Goal: Information Seeking & Learning: Learn about a topic

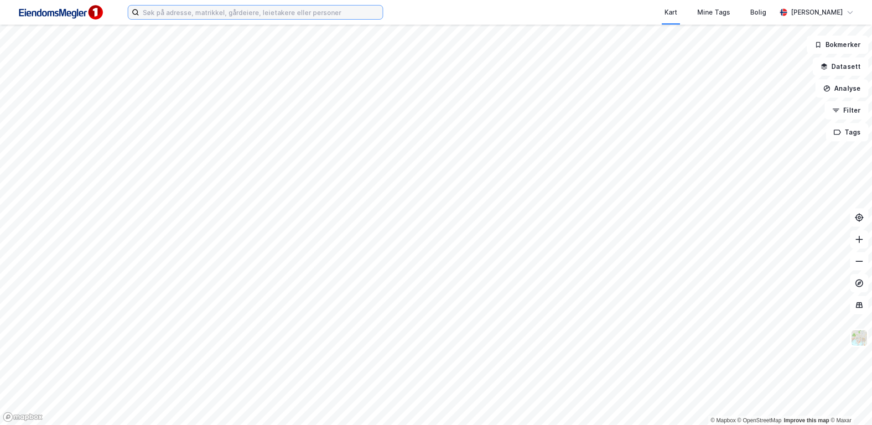
click at [158, 10] on input at bounding box center [261, 12] width 244 height 14
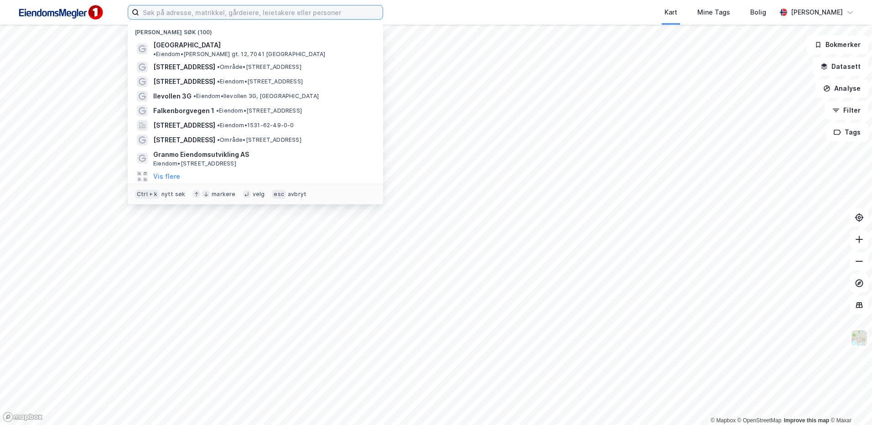
paste input "Havnevegen Utvikling AS"
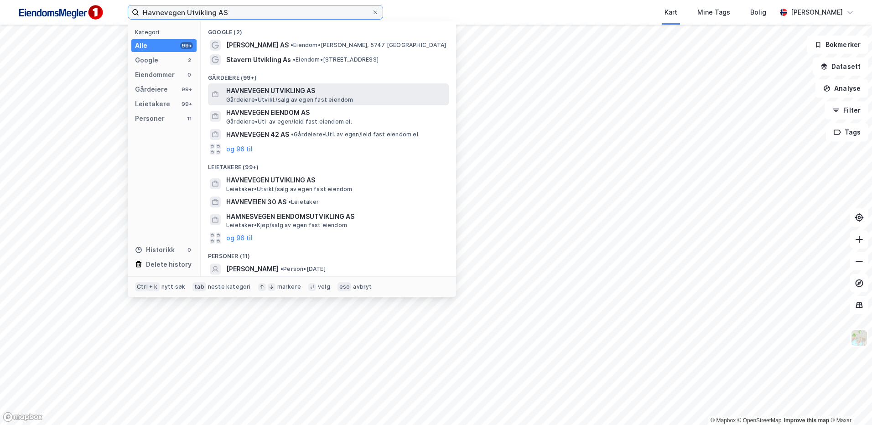
type input "Havnevegen Utvikling AS"
click at [271, 98] on span "[PERSON_NAME][GEOGRAPHIC_DATA]/salg av egen fast eiendom" at bounding box center [289, 99] width 127 height 7
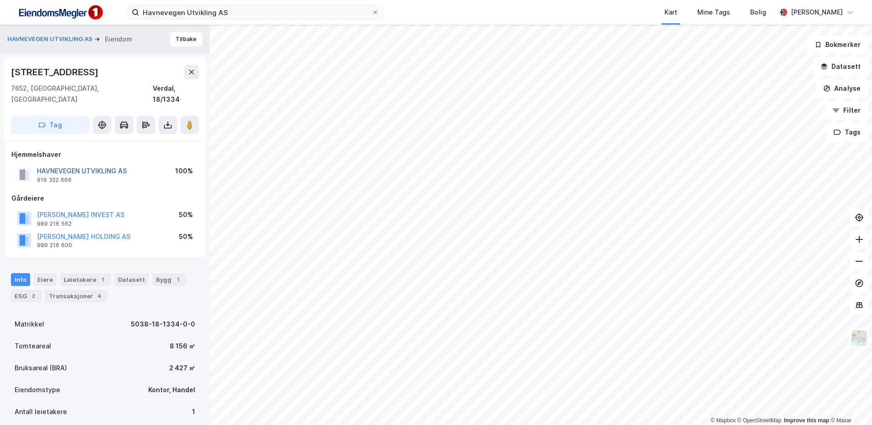
click at [0, 0] on button "HAVNEVEGEN UTVIKLING AS" at bounding box center [0, 0] width 0 height 0
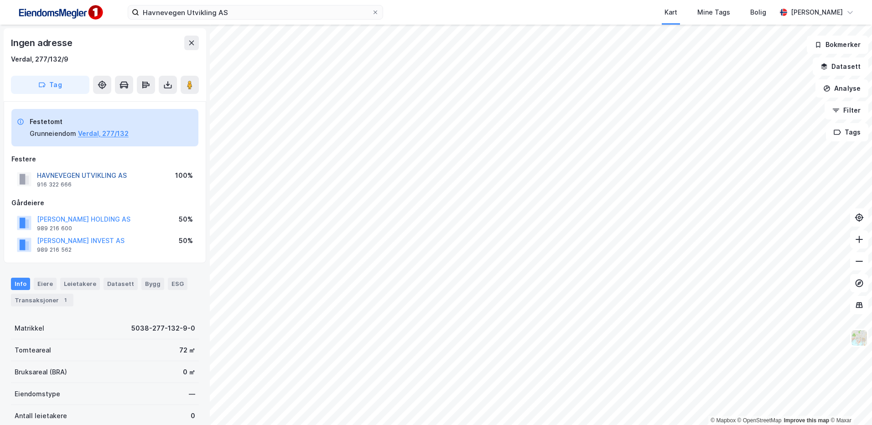
click at [0, 0] on button "HAVNEVEGEN UTVIKLING AS" at bounding box center [0, 0] width 0 height 0
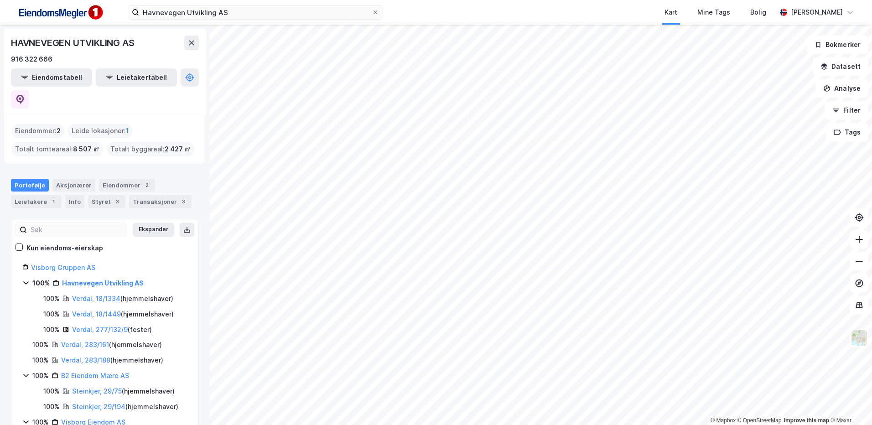
click at [727, 78] on div "Havnevegen Utvikling AS Kart Mine Tags Bolig Stine Grønnhaug © Mapbox © OpenStr…" at bounding box center [436, 212] width 872 height 425
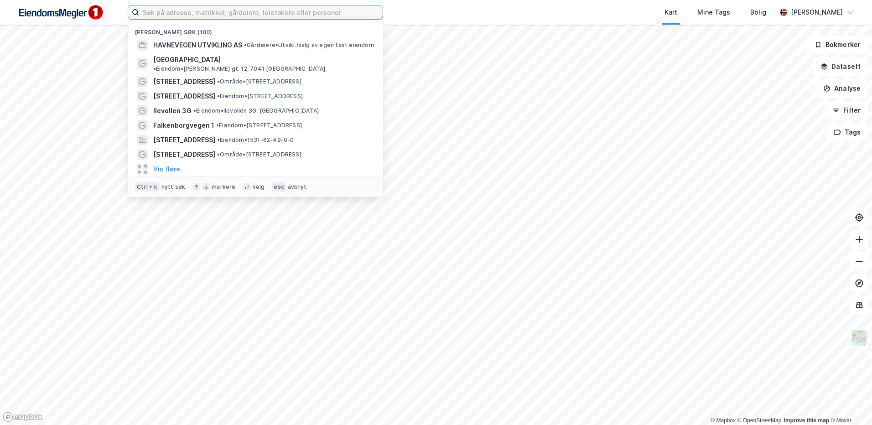
click at [273, 10] on input at bounding box center [261, 12] width 244 height 14
paste input "5038/277/132/9."
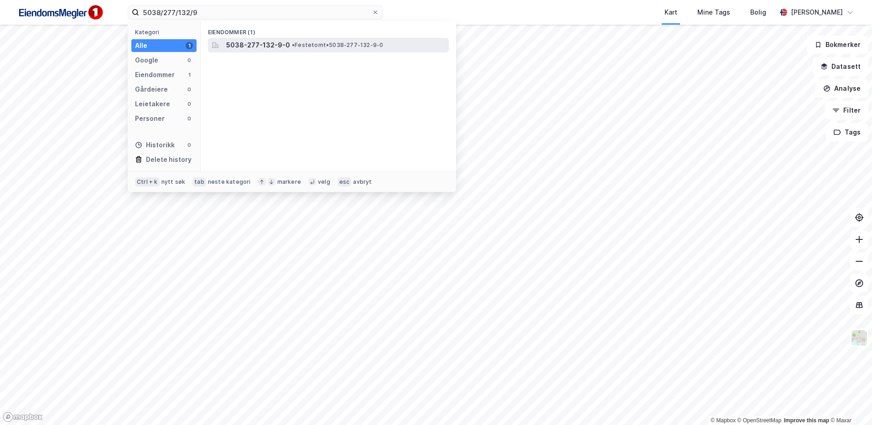
click at [272, 38] on div "5038-277-132-9-0 • Festetomt • 5038-277-132-9-0" at bounding box center [328, 45] width 241 height 15
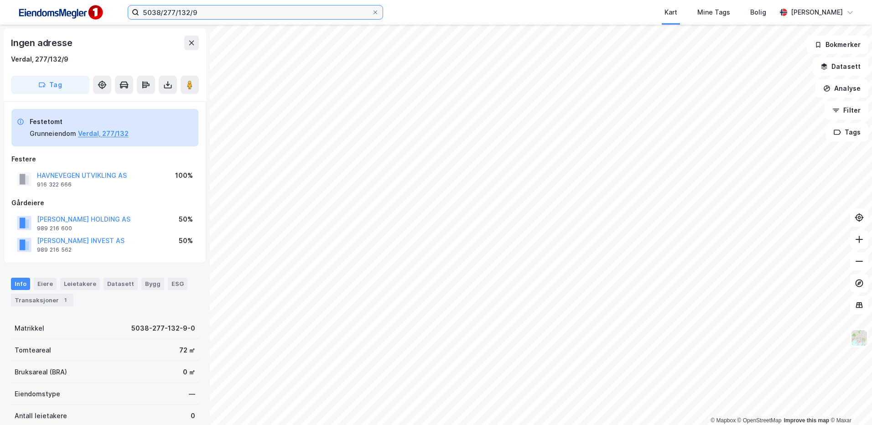
click at [230, 9] on input "5038/277/132/9" at bounding box center [255, 12] width 233 height 14
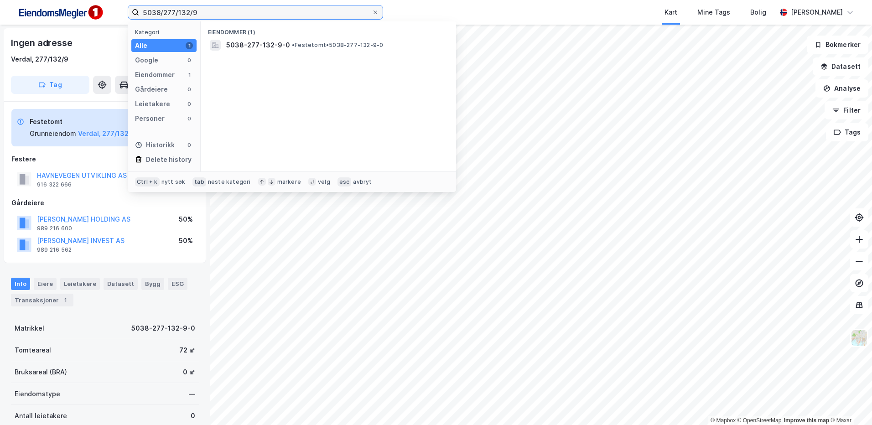
click at [230, 9] on input "5038/277/132/9" at bounding box center [255, 12] width 233 height 14
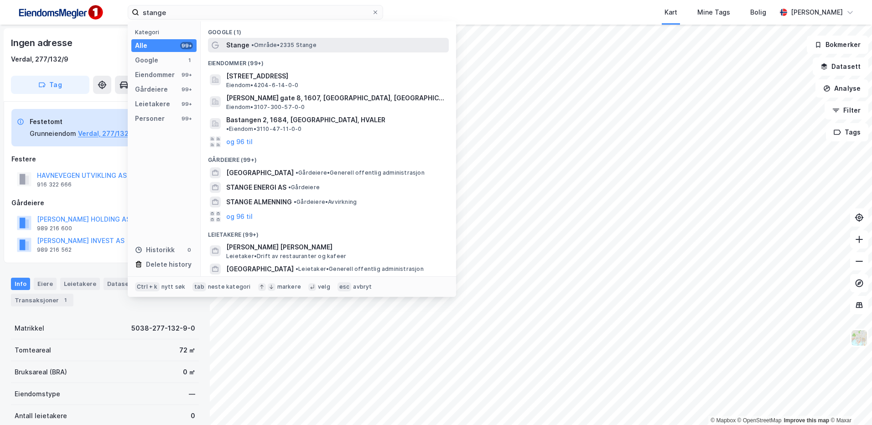
click at [262, 42] on span "• Område • 2335 Stange" at bounding box center [283, 45] width 65 height 7
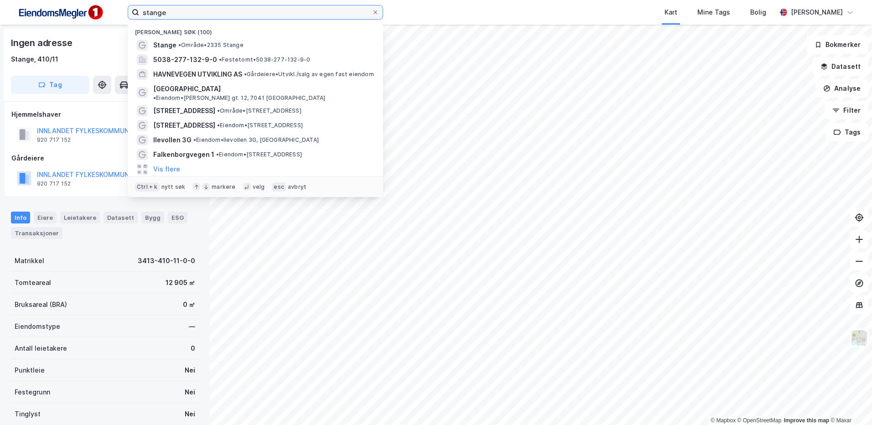
click at [232, 7] on input "stange" at bounding box center [255, 12] width 233 height 14
drag, startPoint x: 232, startPoint y: 7, endPoint x: 137, endPoint y: 7, distance: 95.4
click at [137, 7] on label "stange" at bounding box center [256, 12] width 256 height 15
click at [139, 7] on input "stange" at bounding box center [255, 12] width 233 height 14
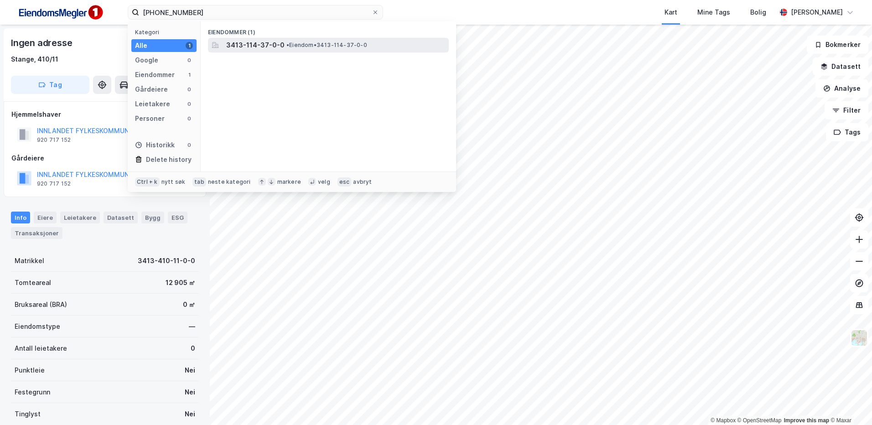
click at [312, 52] on div "3413-114-37-0-0 • Eiendom • 3413-114-37-0-0" at bounding box center [328, 45] width 241 height 15
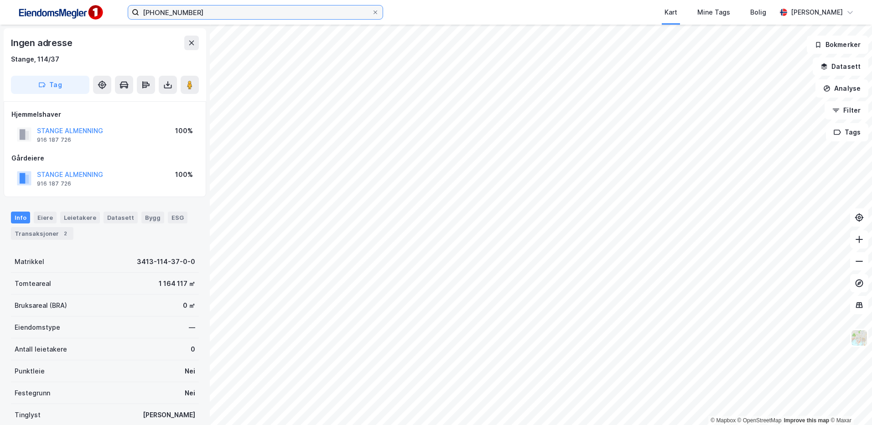
click at [221, 11] on input "3413-114-37" at bounding box center [255, 12] width 233 height 14
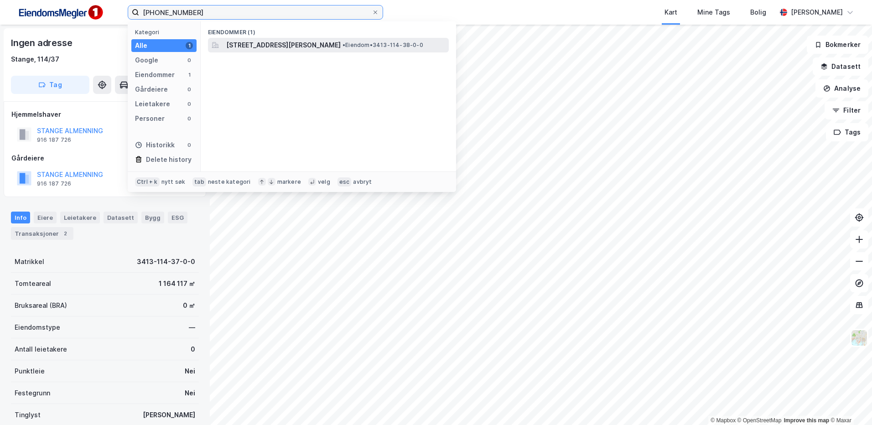
type input "3413-114-38"
click at [290, 41] on span "Sørlivegen 369, 2335, STANGE, STANGE" at bounding box center [283, 45] width 115 height 11
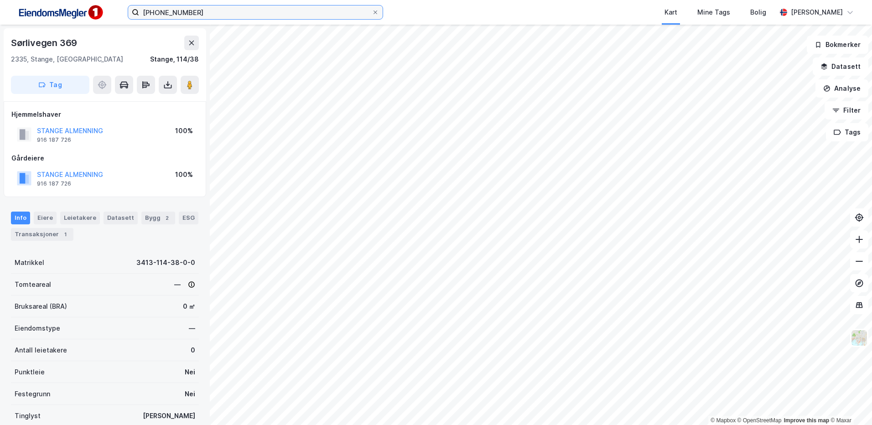
click at [258, 10] on input "3413-114-38" at bounding box center [255, 12] width 233 height 14
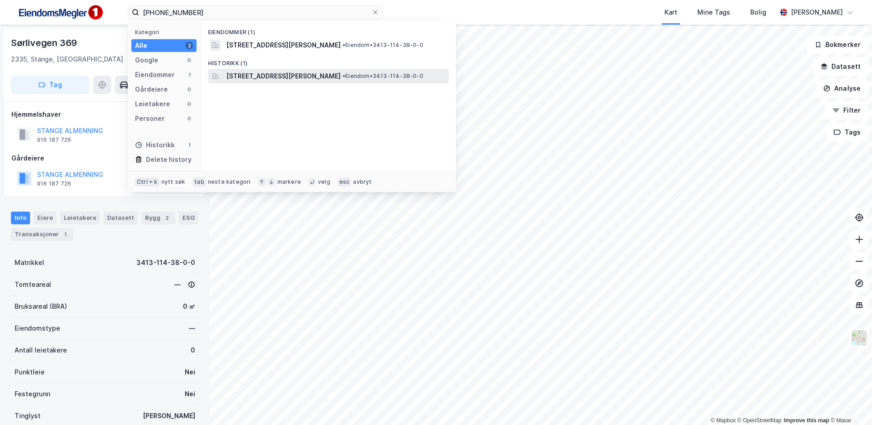
click at [288, 74] on span "[STREET_ADDRESS][PERSON_NAME]" at bounding box center [283, 76] width 115 height 11
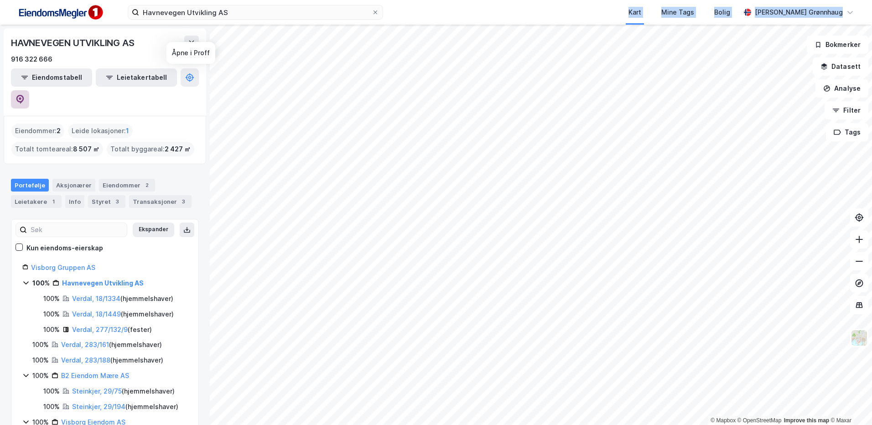
click at [29, 90] on button at bounding box center [20, 99] width 18 height 18
click at [193, 47] on button at bounding box center [191, 43] width 15 height 15
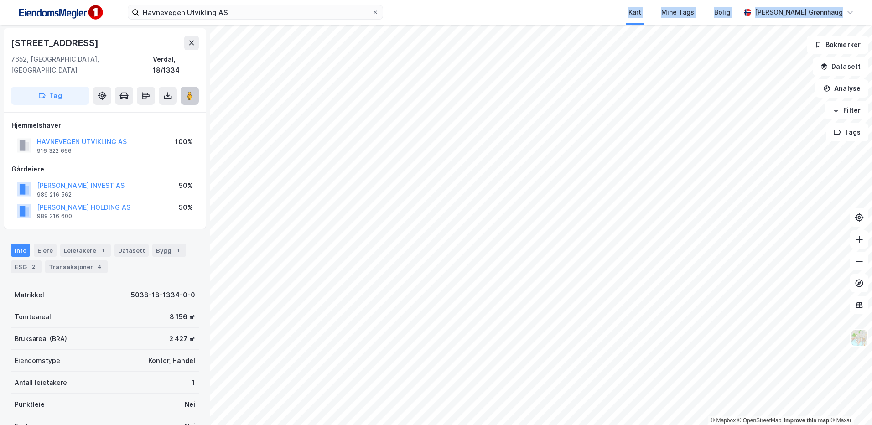
click at [187, 91] on icon at bounding box center [189, 95] width 9 height 9
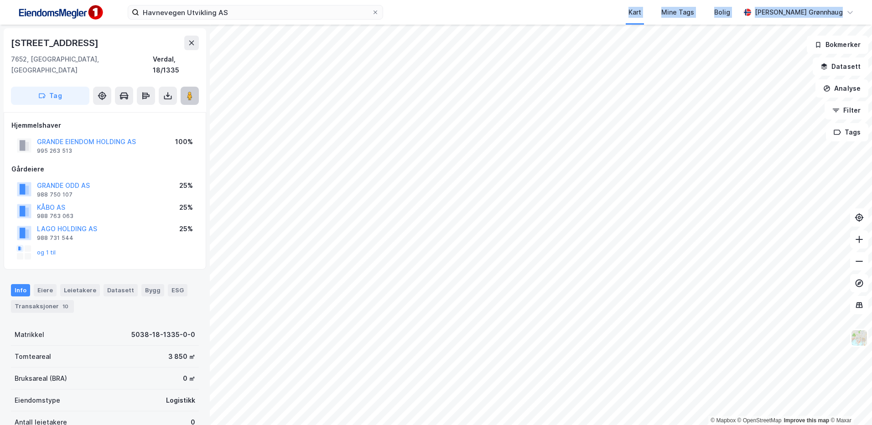
click at [194, 87] on button at bounding box center [190, 96] width 18 height 18
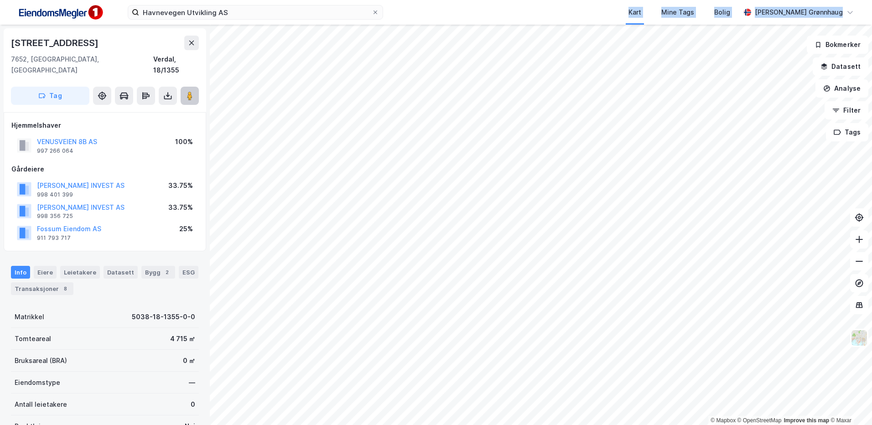
click at [190, 91] on image at bounding box center [189, 95] width 5 height 9
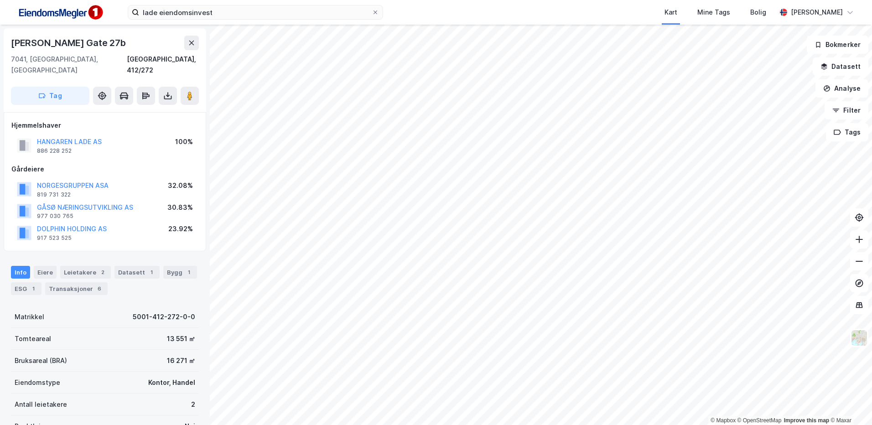
drag, startPoint x: 194, startPoint y: 88, endPoint x: 194, endPoint y: 97, distance: 8.7
click at [194, 97] on div "Haakon Vii's Gate 27b 7041, Trondheim, Trøndelag Trondheim, 412/272 Tag" at bounding box center [105, 70] width 203 height 84
click at [201, 78] on div "Haakon Vii's Gate 27b 7041, Trondheim, Trøndelag Trondheim, 412/272 Tag" at bounding box center [105, 70] width 203 height 84
click at [192, 91] on image at bounding box center [189, 95] width 5 height 9
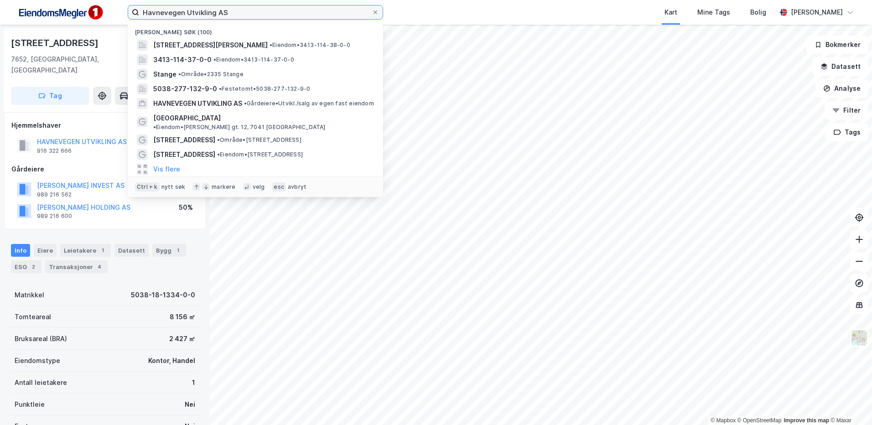
drag, startPoint x: 248, startPoint y: 14, endPoint x: 67, endPoint y: 19, distance: 181.6
click at [67, 19] on div "Havnevegen Utvikling AS Nylige søk (100) Sørlivegen 369, 2335, STANGE, STANGE •…" at bounding box center [436, 12] width 872 height 25
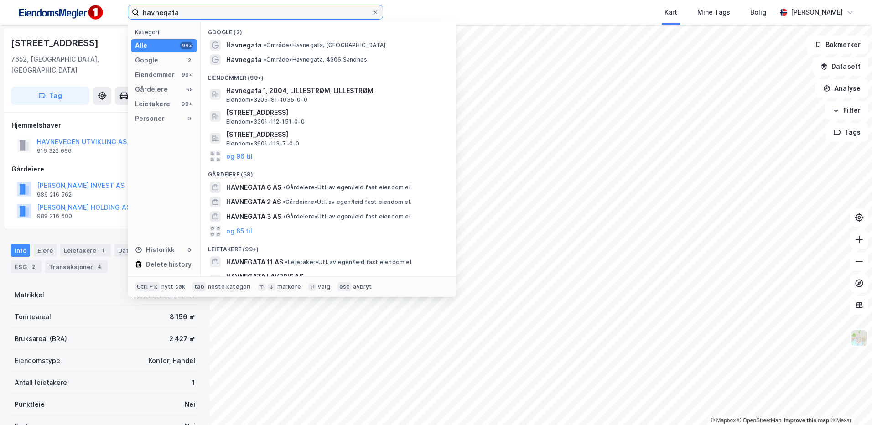
click at [207, 7] on input "havnegata" at bounding box center [255, 12] width 233 height 14
drag, startPoint x: 203, startPoint y: 14, endPoint x: 162, endPoint y: 16, distance: 41.1
click at [162, 16] on input "havnegata" at bounding box center [255, 12] width 233 height 14
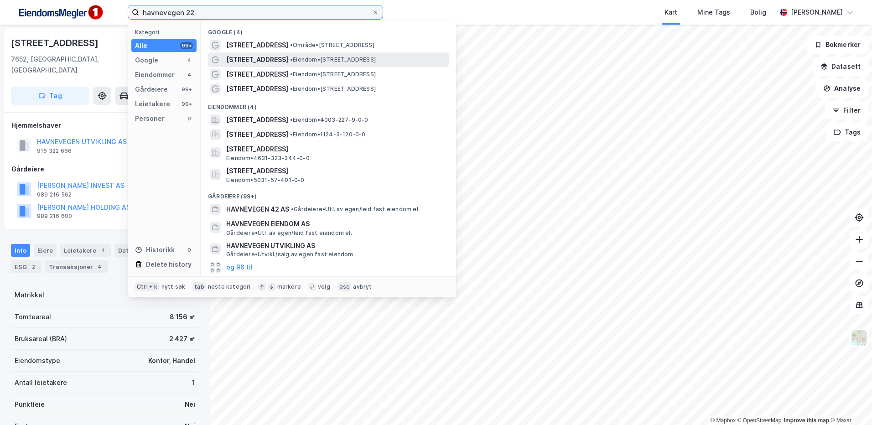
type input "havnevegen 22"
click at [376, 58] on span "• Eiendom • Havnevegen 22, 7550 Hommelvik" at bounding box center [333, 59] width 86 height 7
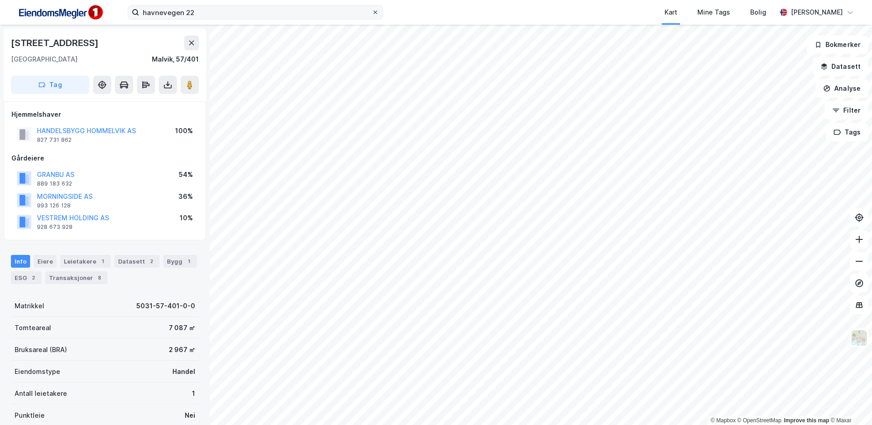
click at [377, 11] on icon at bounding box center [375, 12] width 5 height 5
click at [372, 11] on input "havnevegen 22" at bounding box center [255, 12] width 233 height 14
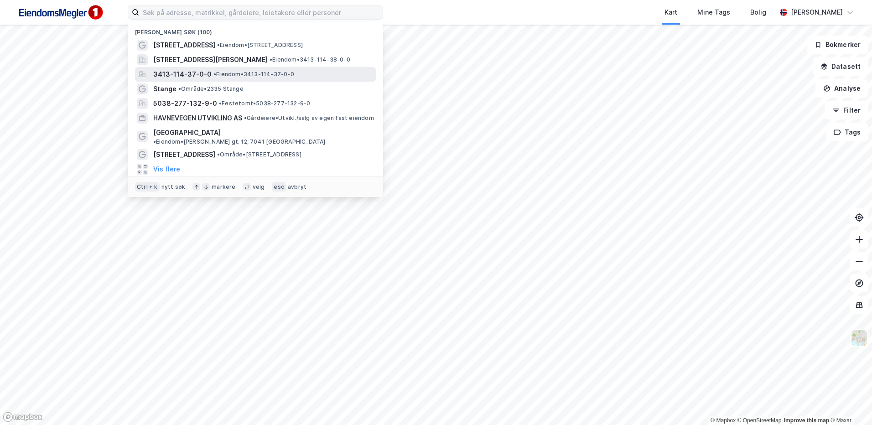
click at [237, 74] on span "• Eiendom • 3413-114-37-0-0" at bounding box center [254, 74] width 81 height 7
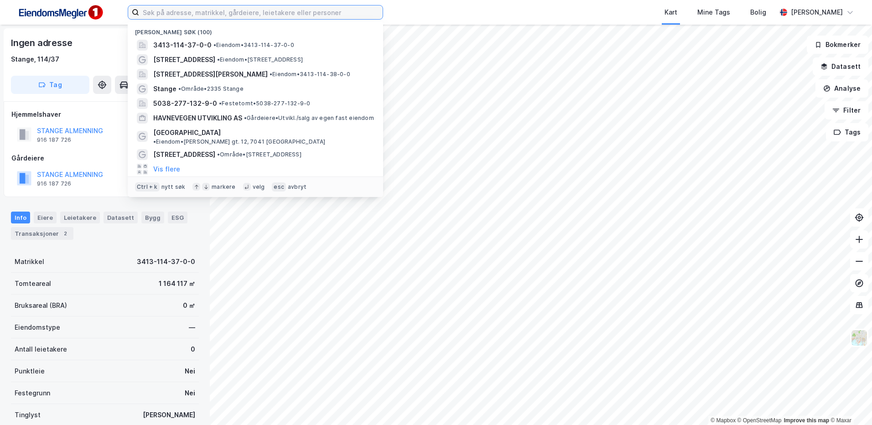
click at [316, 8] on input at bounding box center [261, 12] width 244 height 14
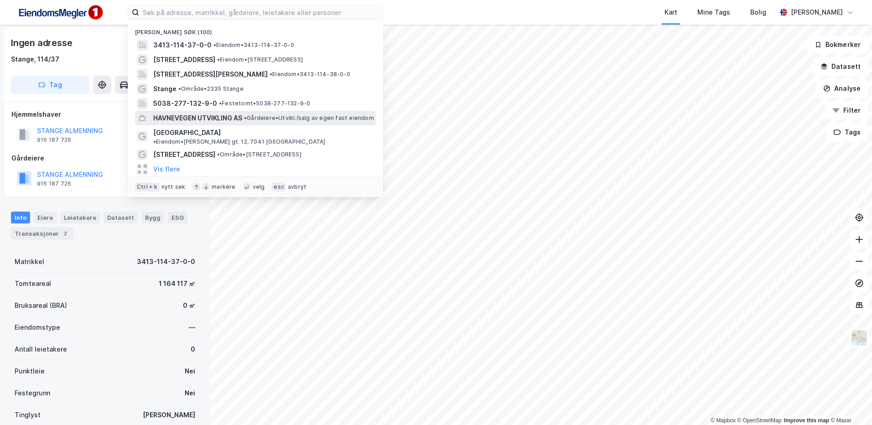
click at [266, 120] on span "• Gårdeiere • Utvikl./salg av egen fast eiendom" at bounding box center [309, 118] width 130 height 7
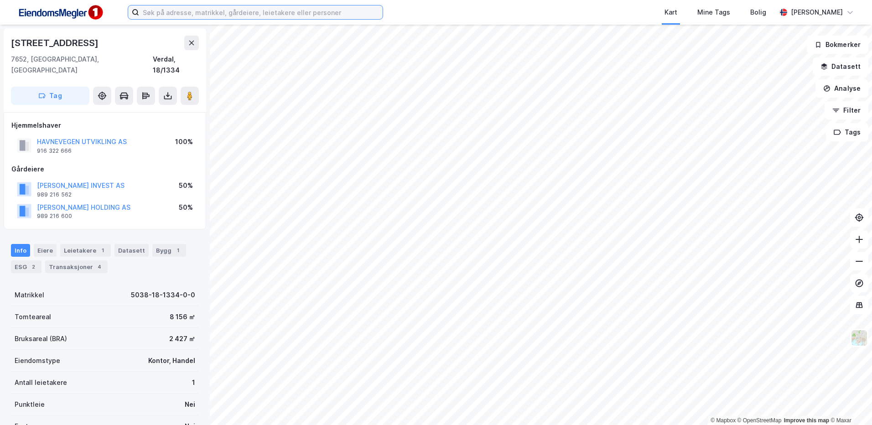
click at [206, 8] on input at bounding box center [261, 12] width 244 height 14
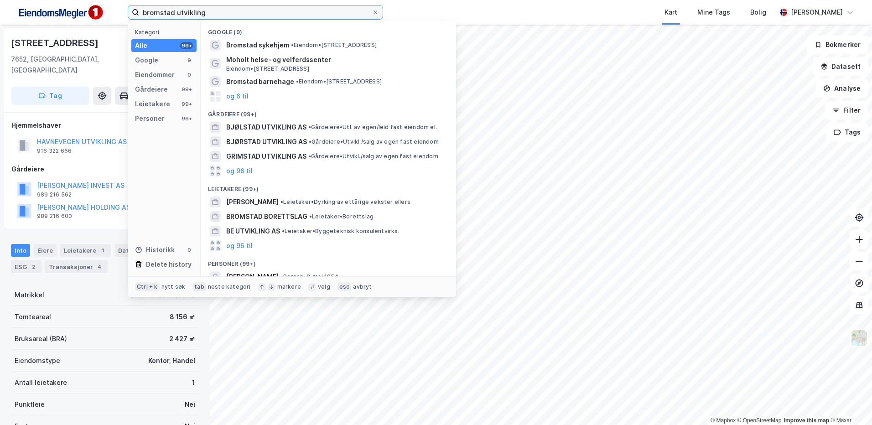
click at [238, 16] on input "bromstad utvikling" at bounding box center [255, 12] width 233 height 14
drag, startPoint x: 242, startPoint y: 11, endPoint x: 104, endPoint y: 9, distance: 137.4
click at [104, 9] on div "bromstad utvikling Kategori Alle 99+ Google 9 Eiendommer 0 Gårdeiere 99+ Leieta…" at bounding box center [436, 12] width 872 height 25
paste input "Bromstadtrekanten Eiendom AS"
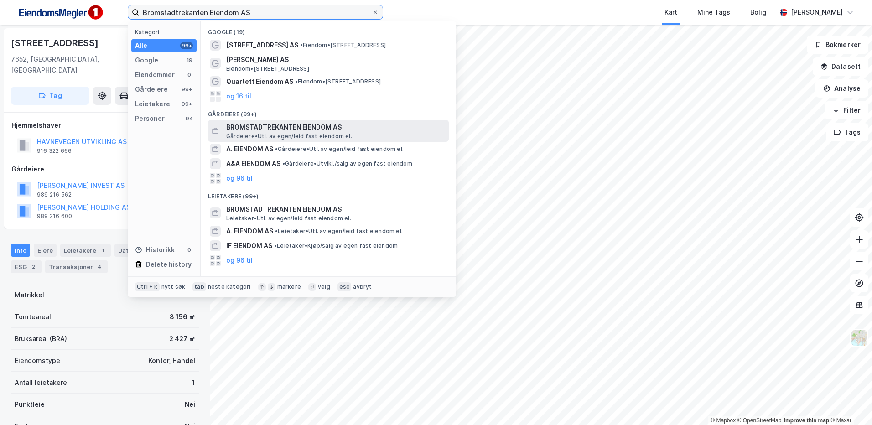
type input "Bromstadtrekanten Eiendom AS"
click at [299, 129] on span "BROMSTADTREKANTEN EIENDOM AS" at bounding box center [335, 127] width 219 height 11
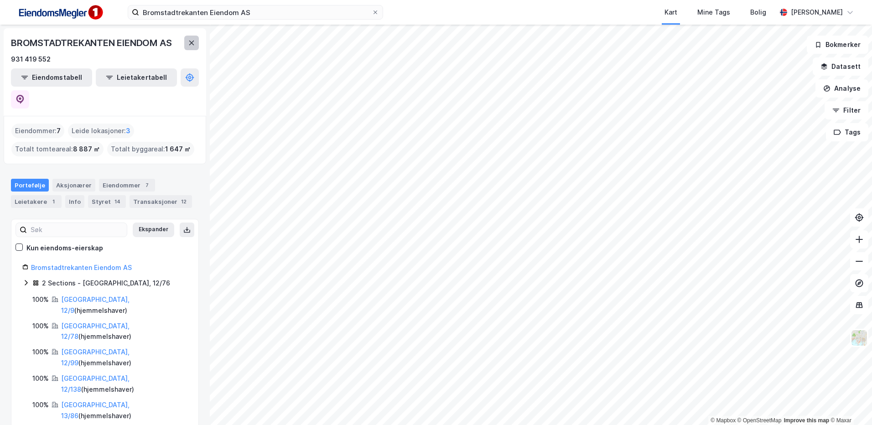
click at [195, 42] on icon at bounding box center [191, 42] width 7 height 7
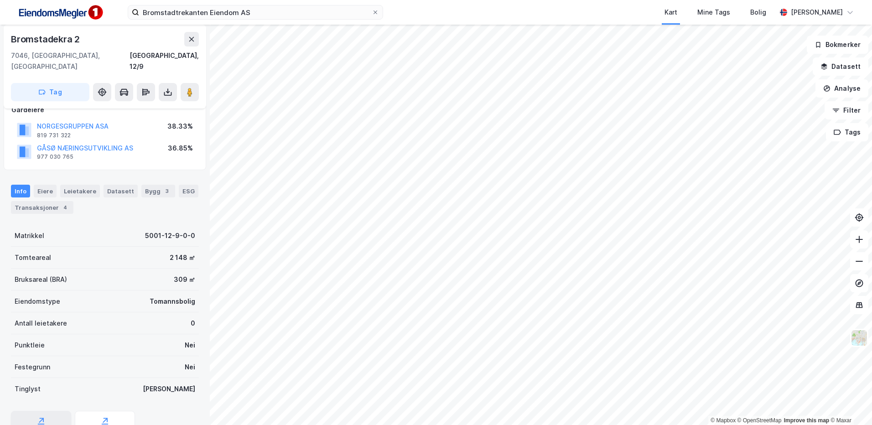
scroll to position [93, 0]
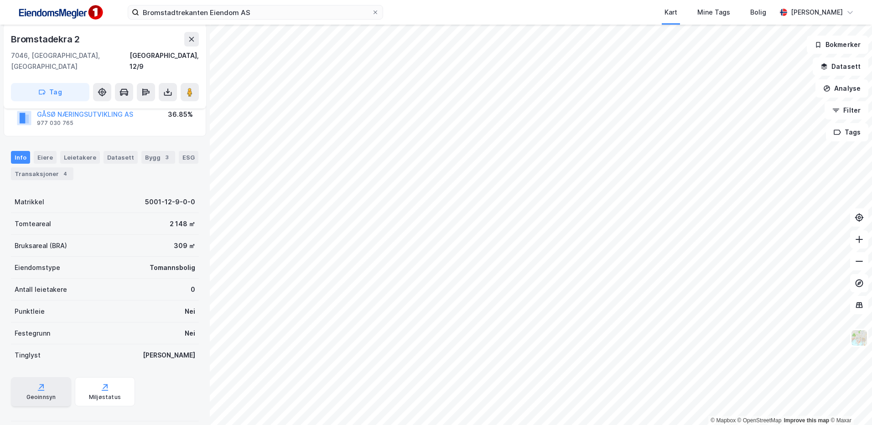
click at [47, 377] on div "Geoinnsyn" at bounding box center [41, 391] width 60 height 29
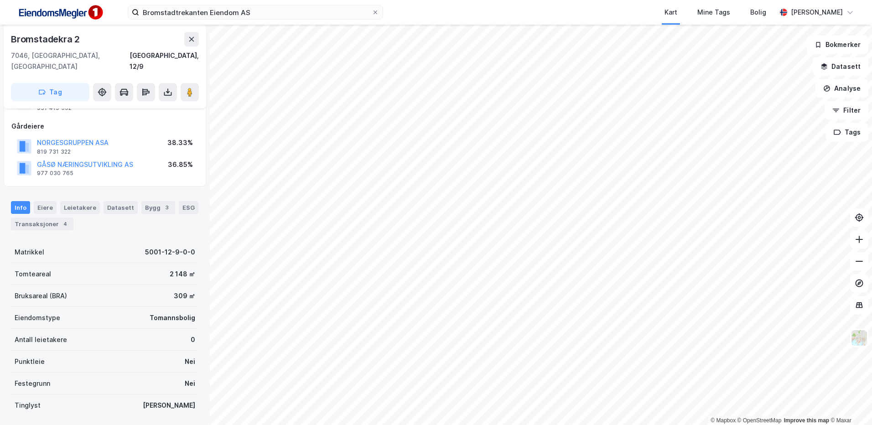
scroll to position [0, 0]
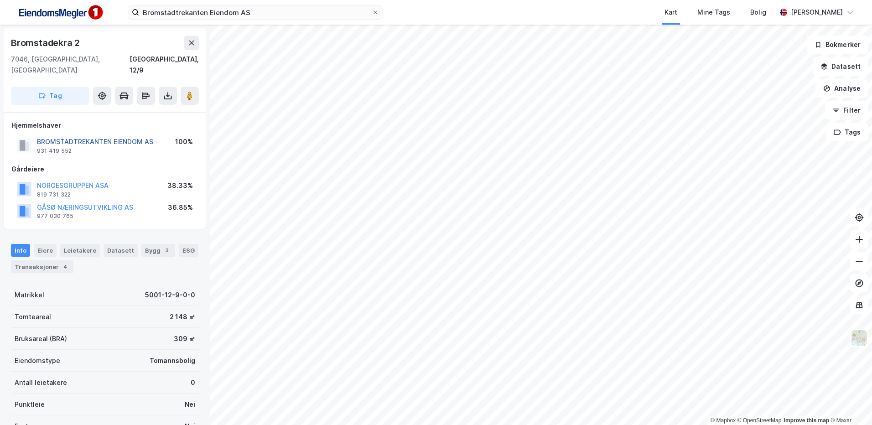
click at [0, 0] on button "BROMSTADTREKANTEN EIENDOM AS" at bounding box center [0, 0] width 0 height 0
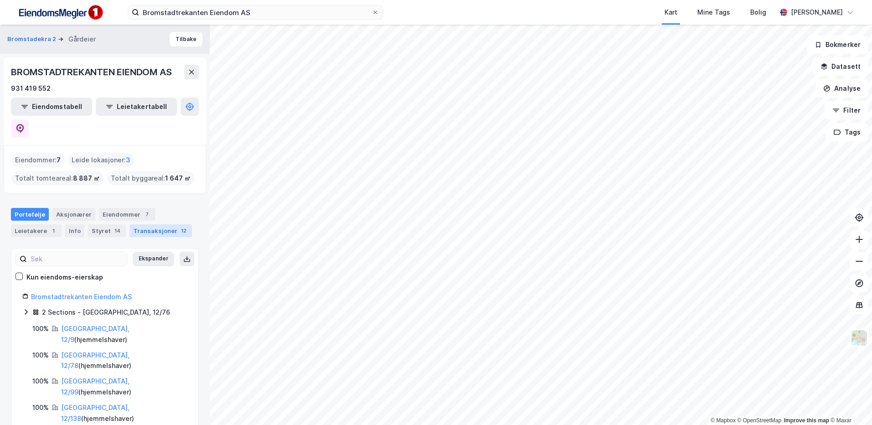
click at [159, 224] on div "Transaksjoner 12" at bounding box center [161, 230] width 63 height 13
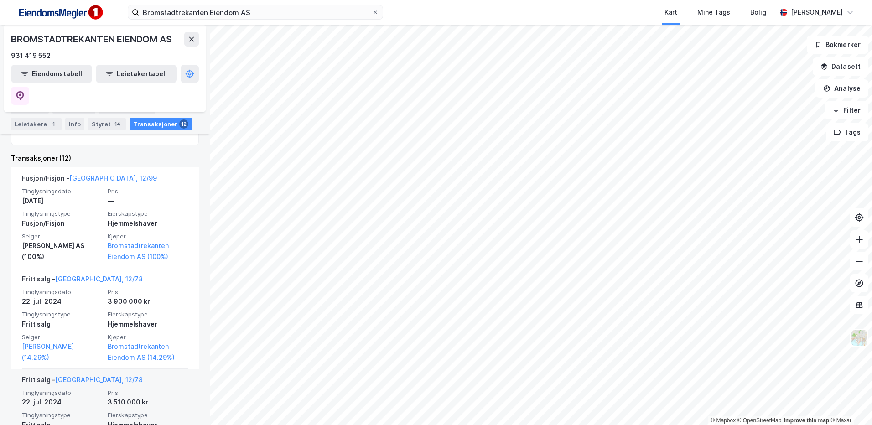
scroll to position [319, 0]
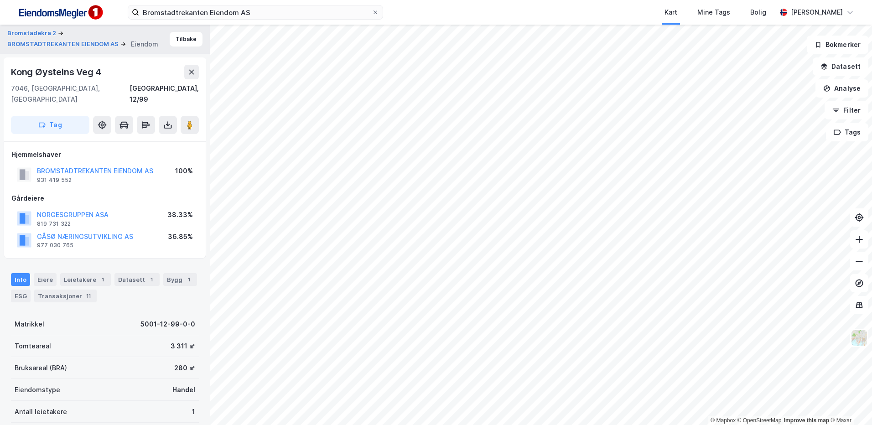
scroll to position [0, 0]
click at [76, 289] on div "Transaksjoner 11" at bounding box center [65, 295] width 63 height 13
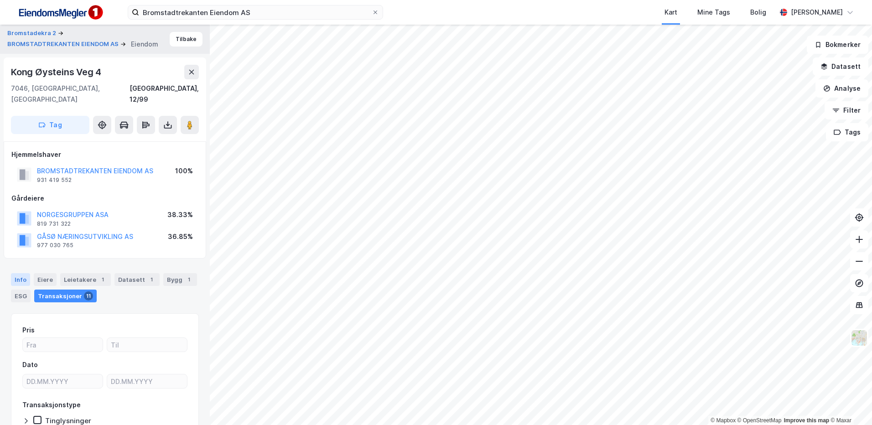
click at [22, 273] on div "Info" at bounding box center [20, 279] width 19 height 13
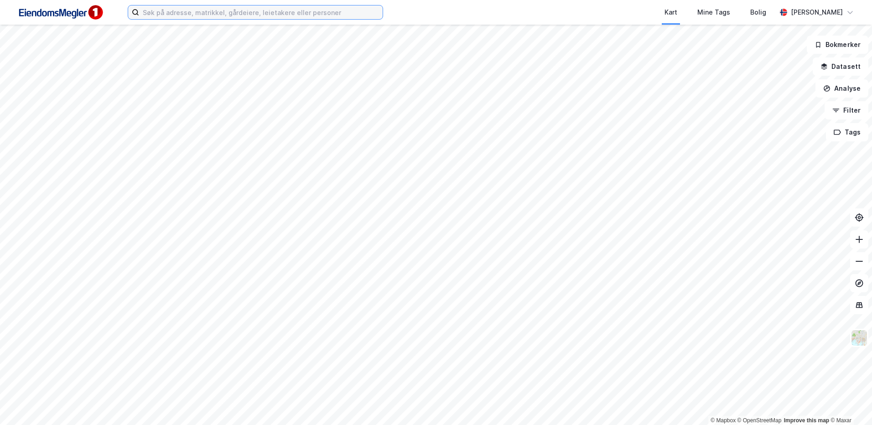
click at [260, 13] on input at bounding box center [261, 12] width 244 height 14
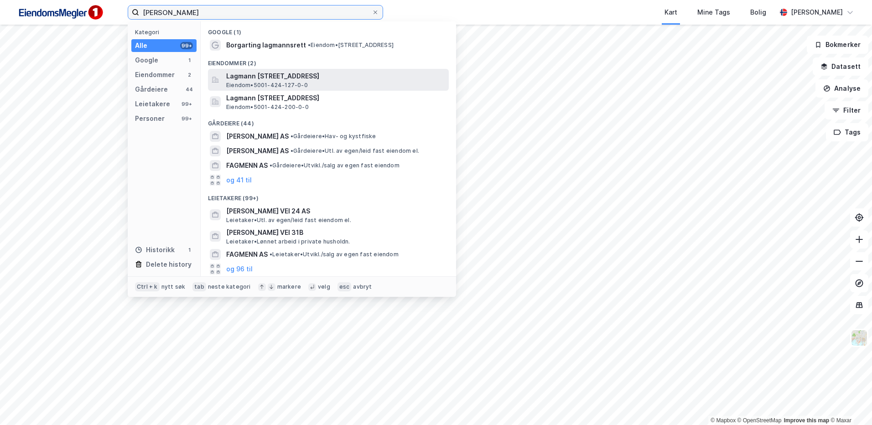
type input "lagmann lindb"
click at [304, 75] on span "Lagmann Lindboes vei 4, 7020, TRONDHEIM, TRONDHEIM" at bounding box center [335, 76] width 219 height 11
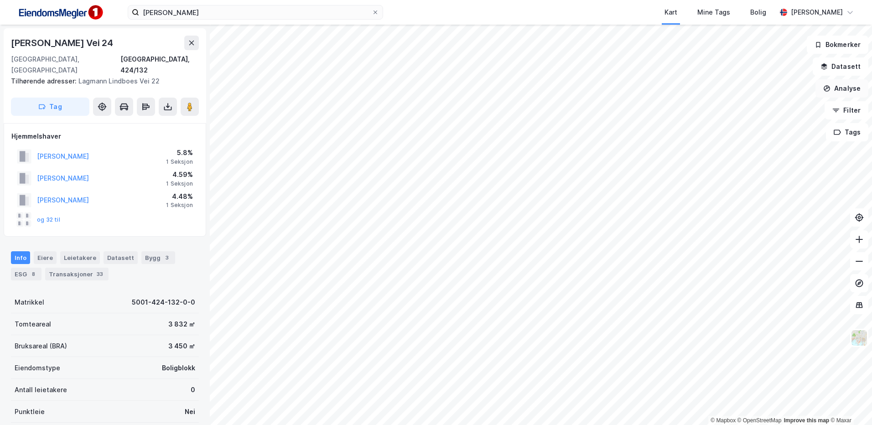
click at [696, 88] on button "Analyse" at bounding box center [842, 88] width 53 height 18
click at [696, 63] on button "Datasett" at bounding box center [841, 66] width 56 height 18
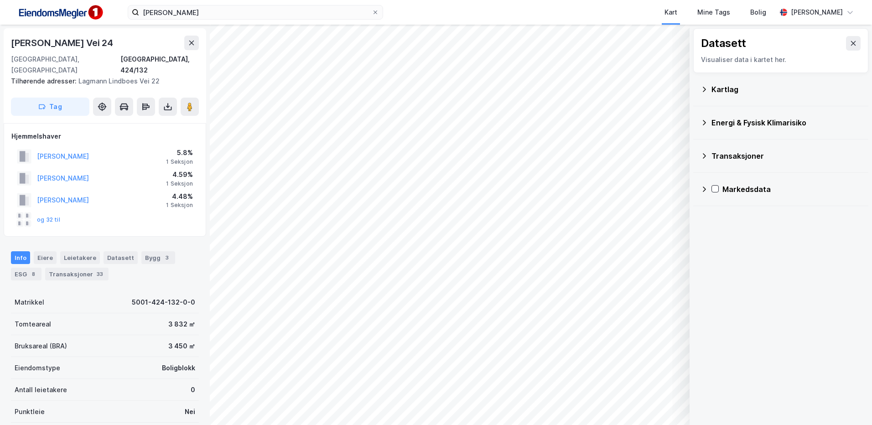
click at [696, 92] on div "Kartlag" at bounding box center [787, 89] width 150 height 11
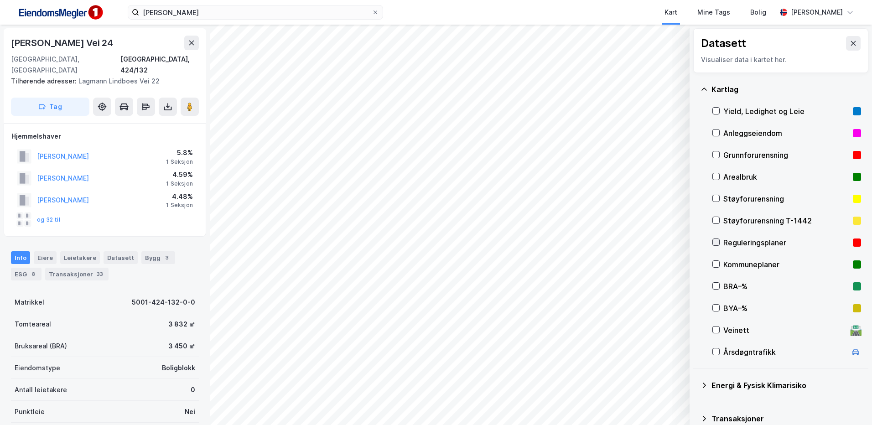
click at [696, 239] on div at bounding box center [716, 242] width 7 height 7
click at [696, 242] on icon at bounding box center [716, 242] width 6 height 6
click at [696, 292] on div "BRA–%" at bounding box center [787, 287] width 149 height 22
click at [696, 284] on icon at bounding box center [716, 286] width 6 height 6
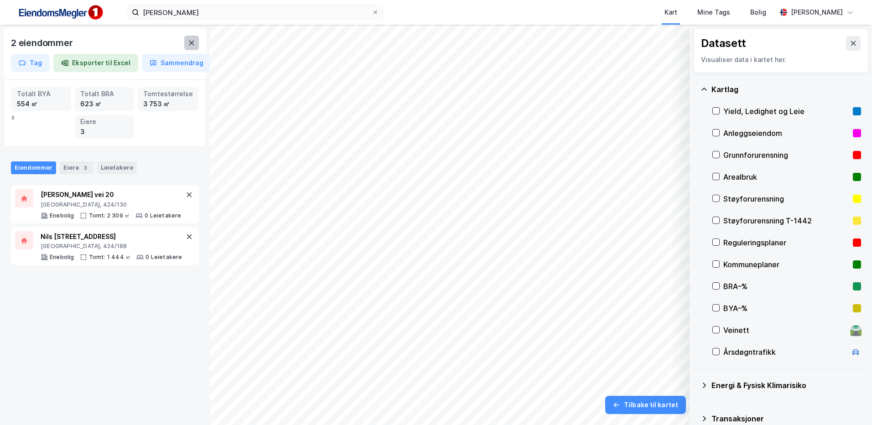
click at [192, 47] on button at bounding box center [191, 43] width 15 height 15
